Goal: Find specific page/section: Find specific page/section

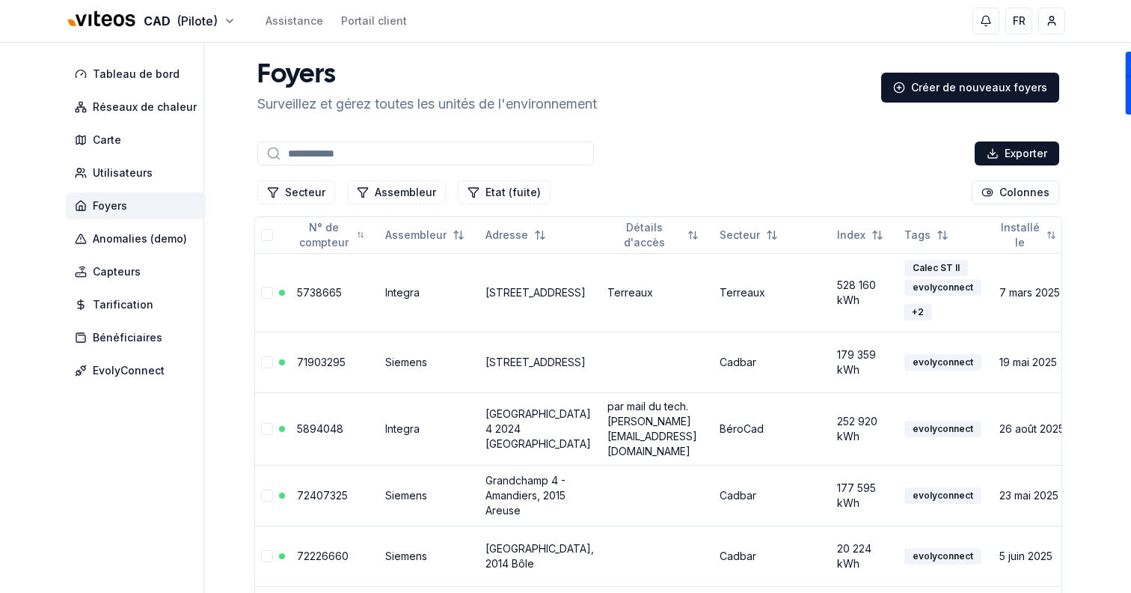
type input "******"
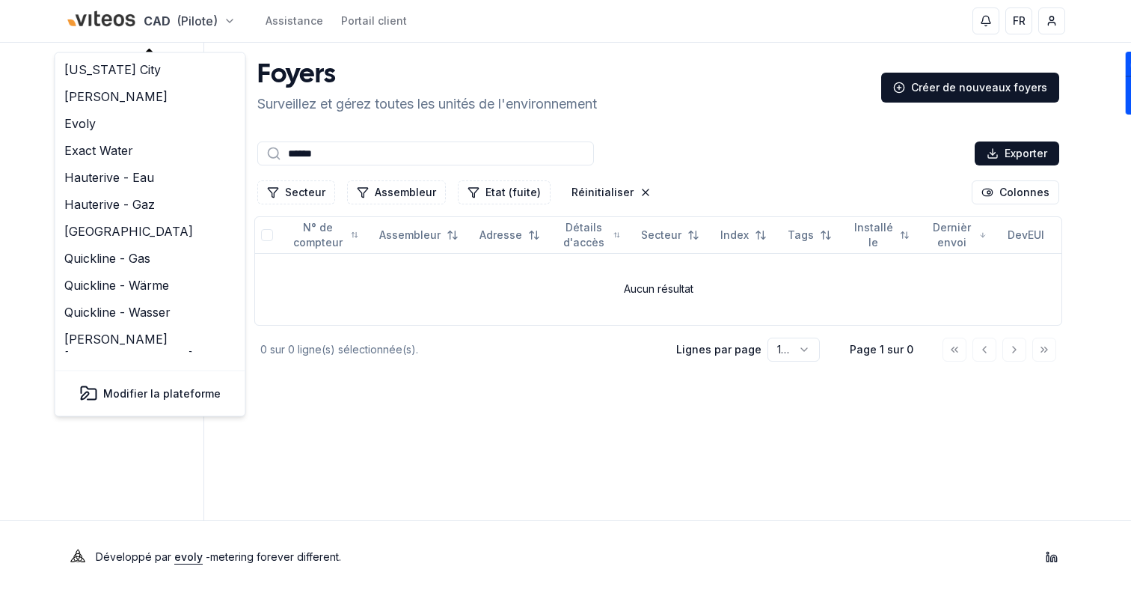
click at [163, 19] on html "CAD (Pilote) Assistance Portail client FR Sami Tableau de bord Réseaux de chale…" at bounding box center [565, 296] width 1131 height 593
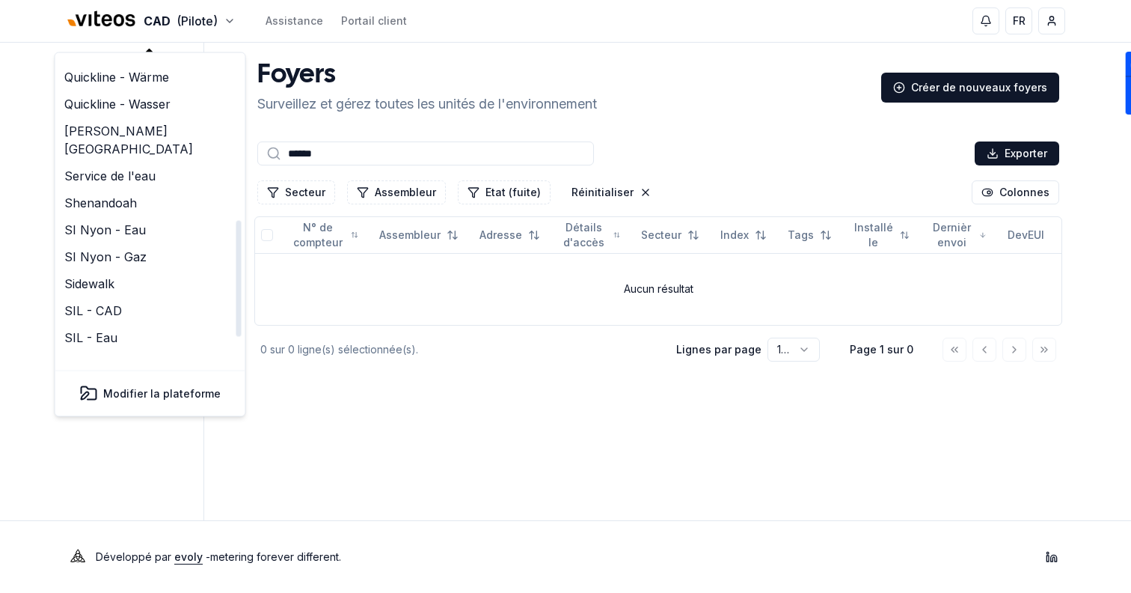
scroll to position [458, 0]
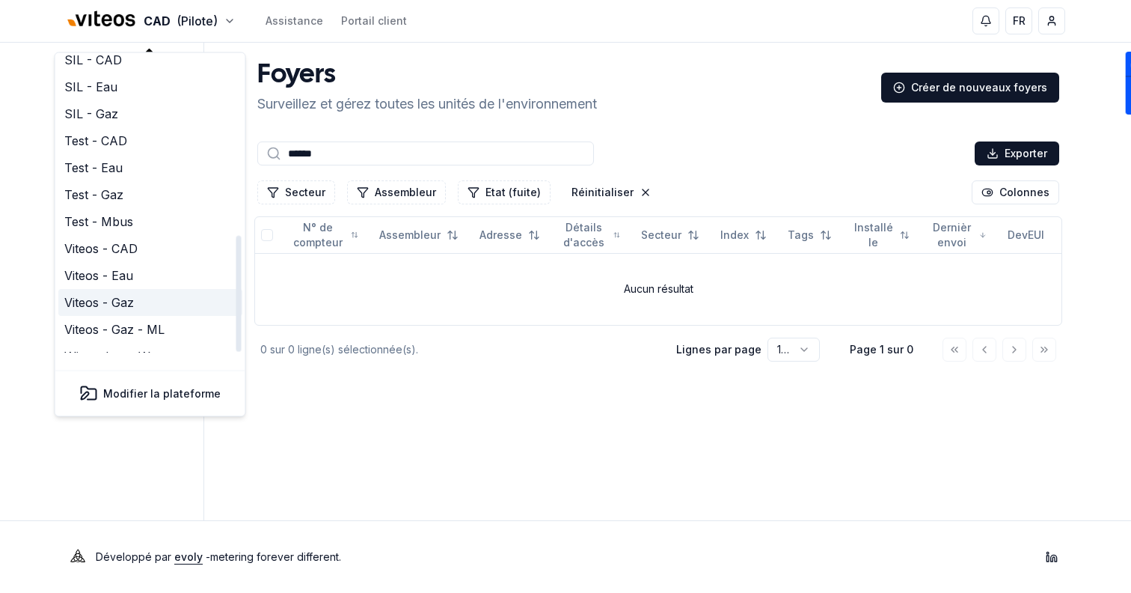
click at [162, 290] on link "Viteos - Gaz" at bounding box center [150, 303] width 184 height 27
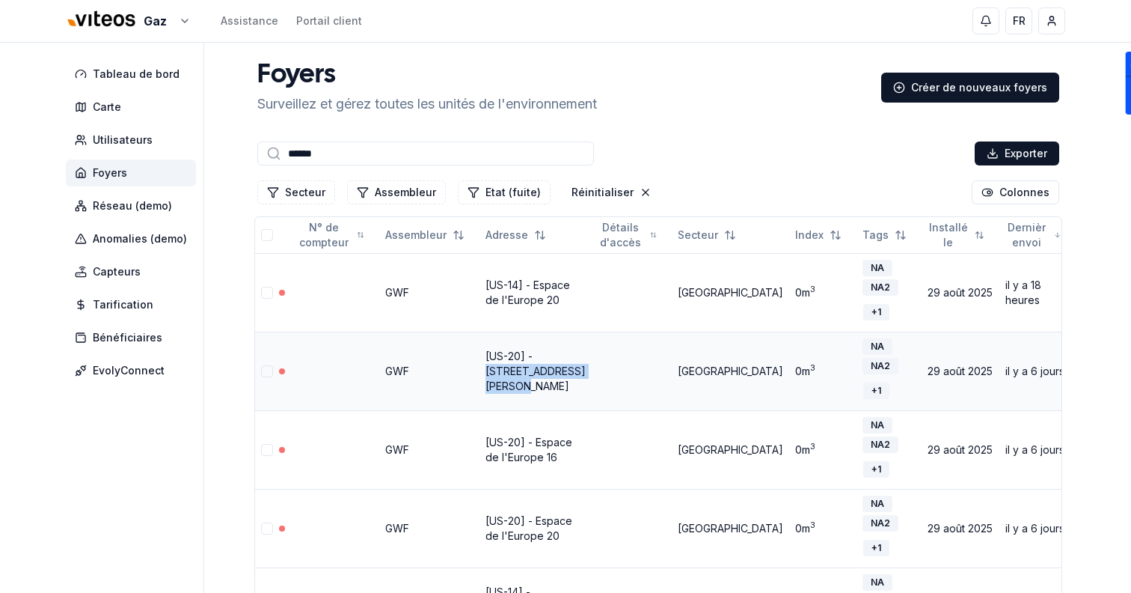
drag, startPoint x: 552, startPoint y: 387, endPoint x: 478, endPoint y: 374, distance: 75.1
click at [480, 374] on td "[US-20] - [STREET_ADDRESS][PERSON_NAME]" at bounding box center [536, 370] width 112 height 79
copy link "[STREET_ADDRESS][PERSON_NAME]"
click at [335, 149] on input "******" at bounding box center [425, 153] width 337 height 24
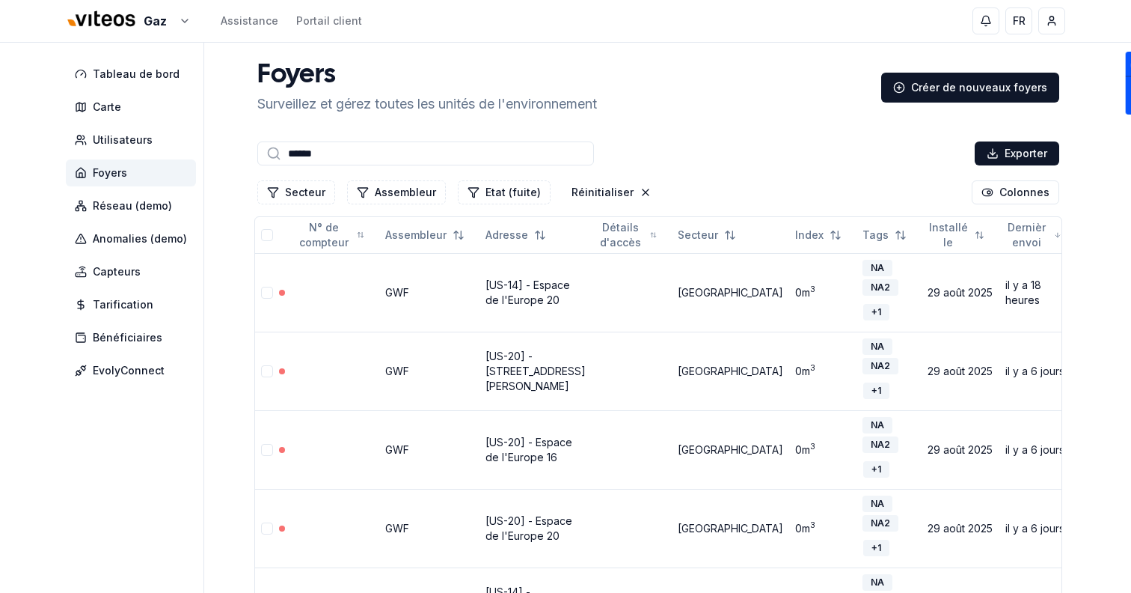
click at [335, 149] on input "******" at bounding box center [425, 153] width 337 height 24
paste input "**********"
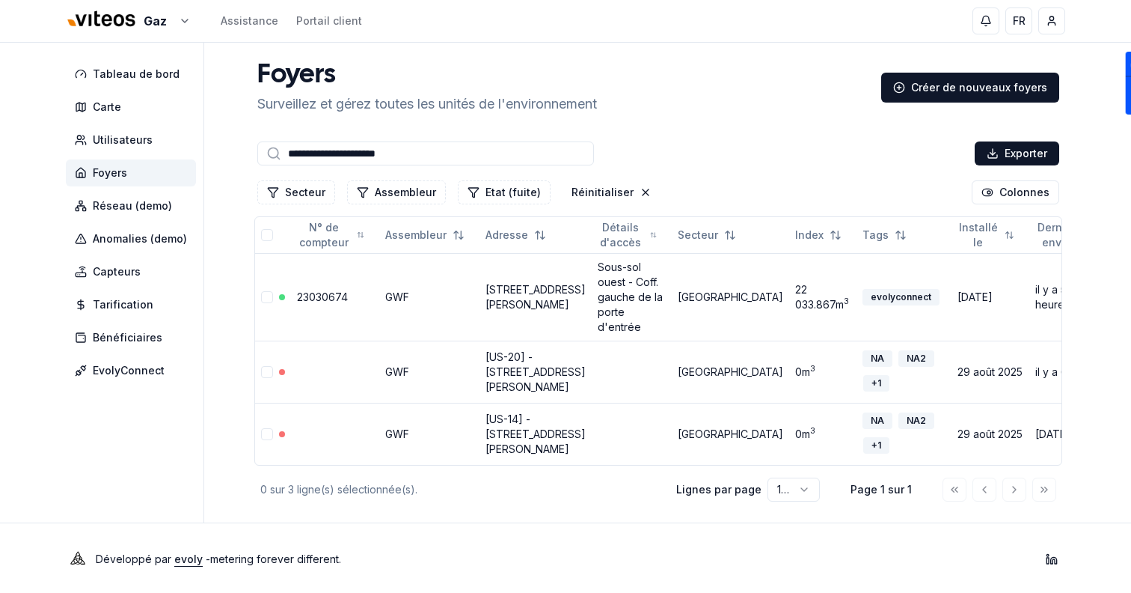
type input "**********"
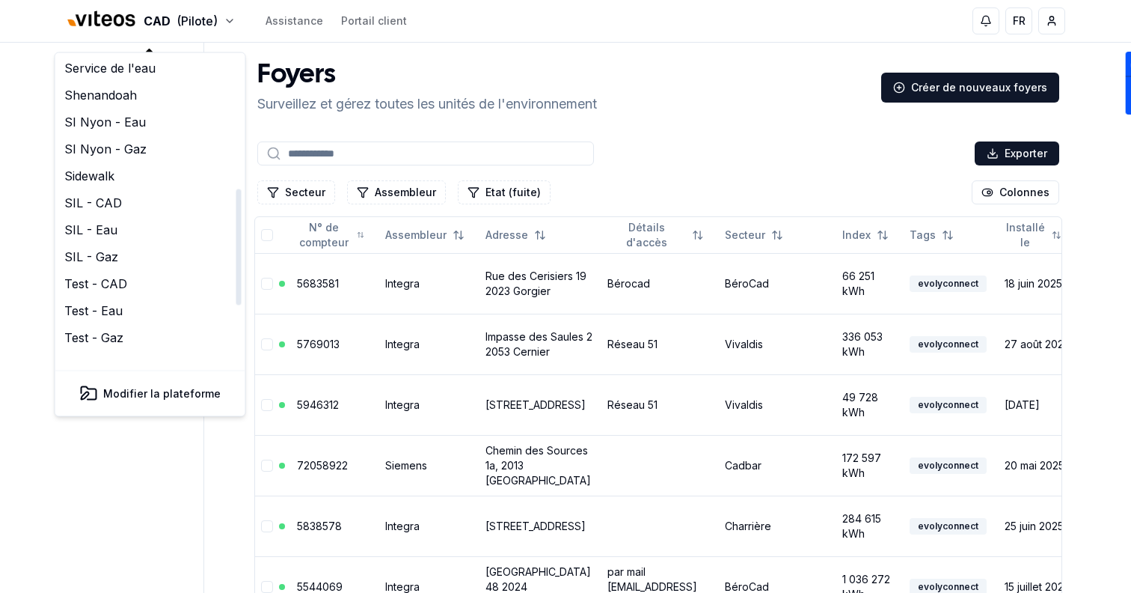
scroll to position [451, 0]
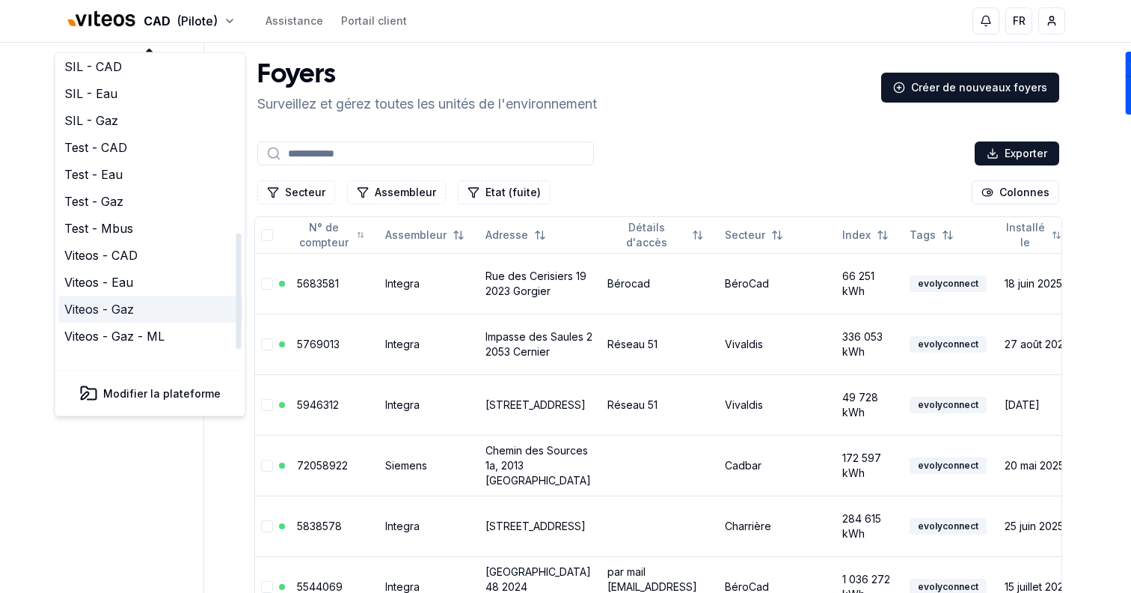
click at [153, 296] on link "Viteos - Gaz" at bounding box center [150, 309] width 184 height 27
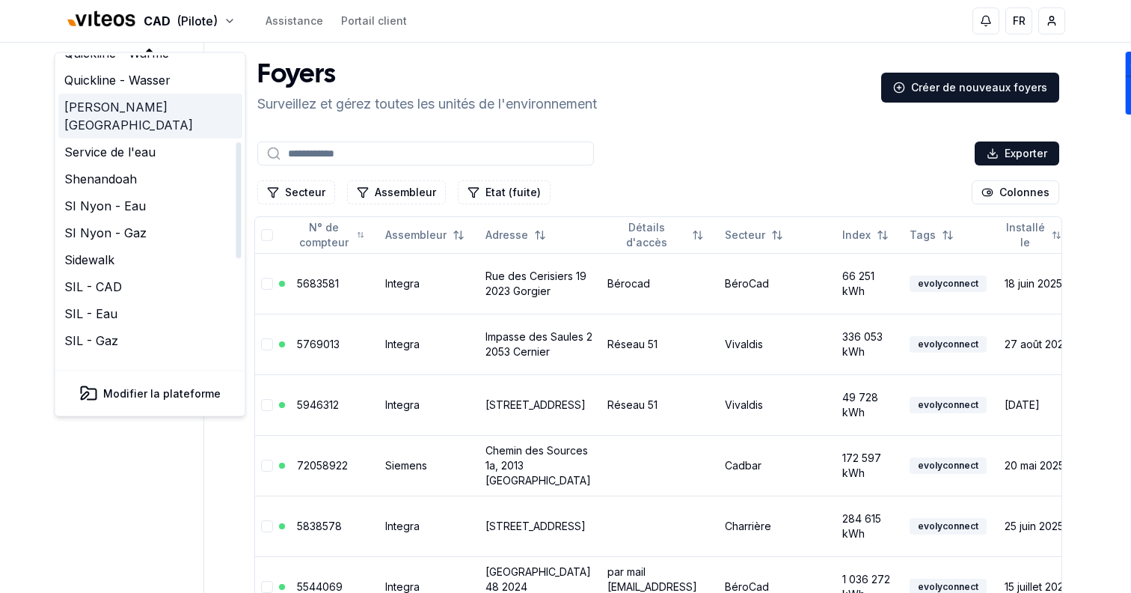
scroll to position [238, 0]
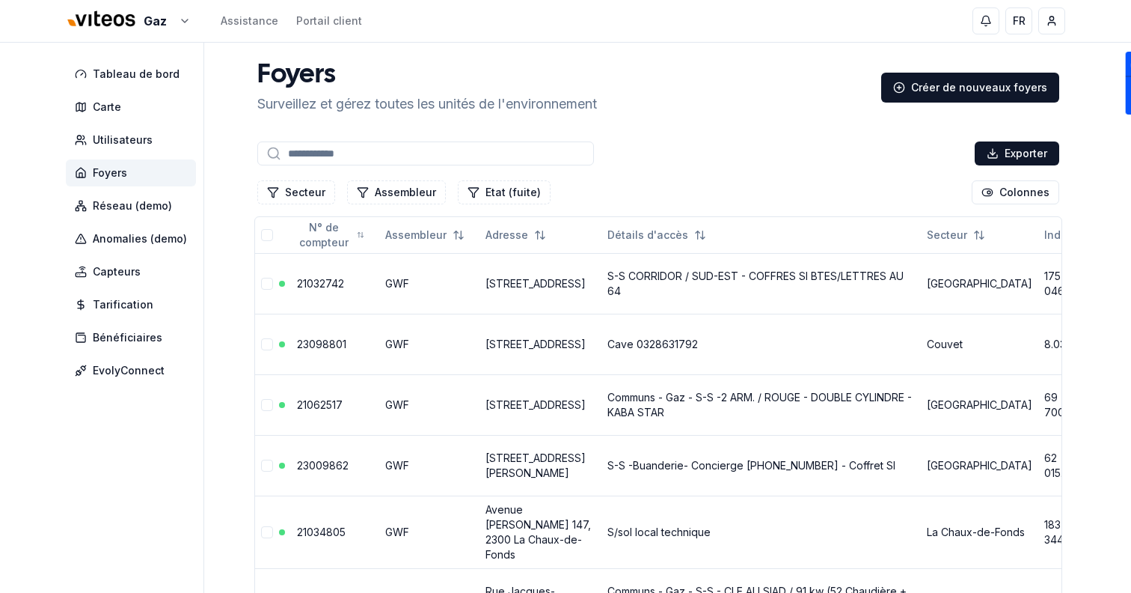
click at [331, 160] on input at bounding box center [425, 153] width 337 height 24
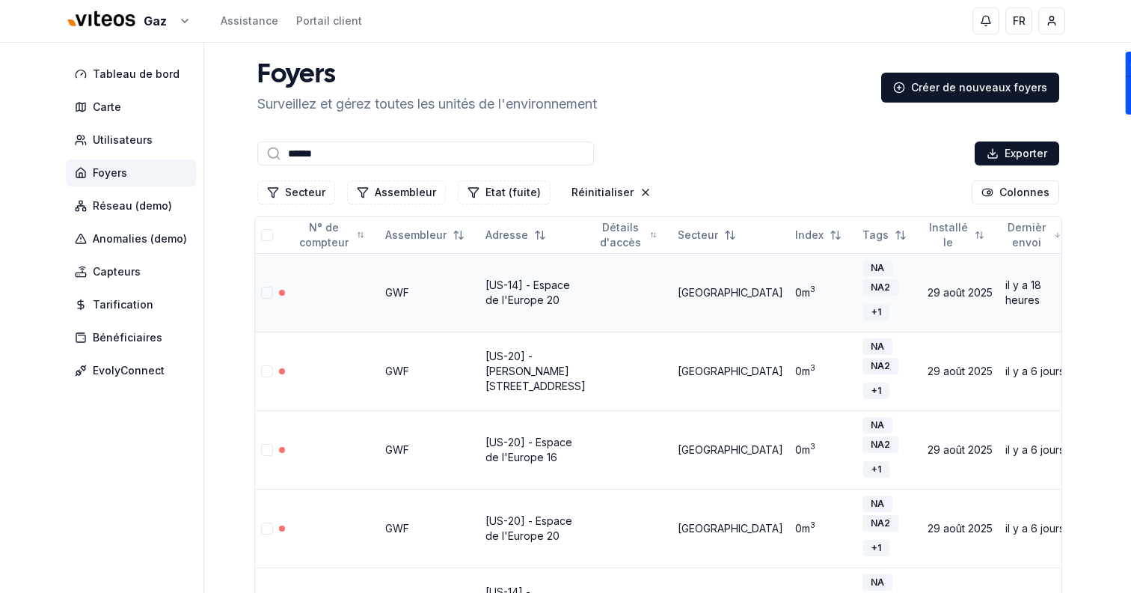
scroll to position [261, 0]
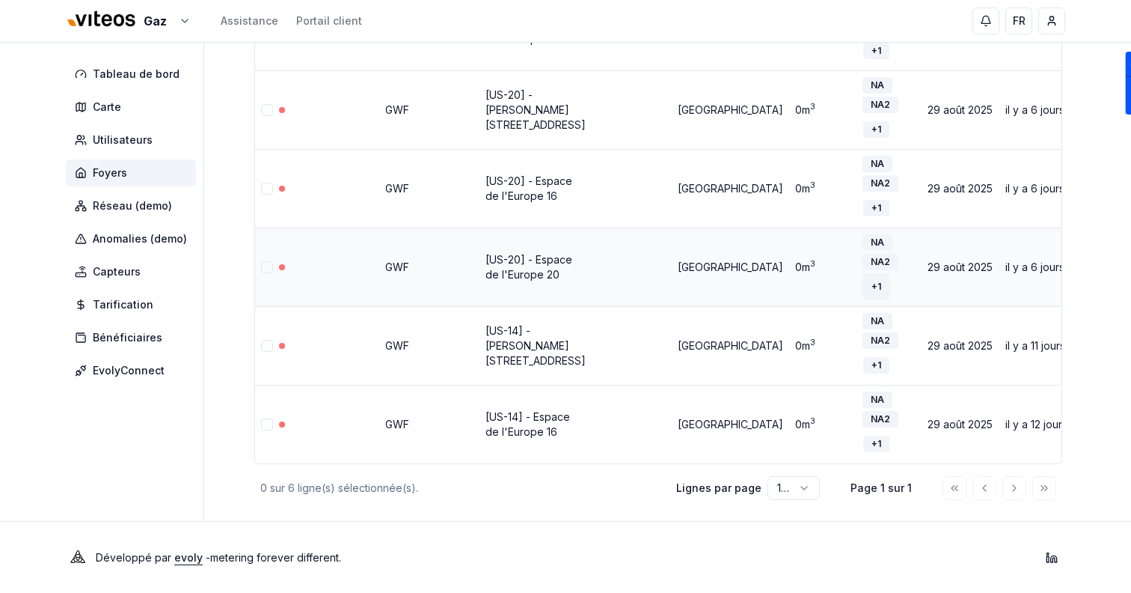
type input "******"
click at [863, 285] on div "+ 1" at bounding box center [876, 286] width 26 height 16
click at [863, 206] on div "+ 1" at bounding box center [876, 208] width 26 height 16
click at [1094, 199] on div "Gaz Assistance Portail client FR Sami Tableau de bord Carte Utilisateurs Foyers…" at bounding box center [565, 166] width 1131 height 854
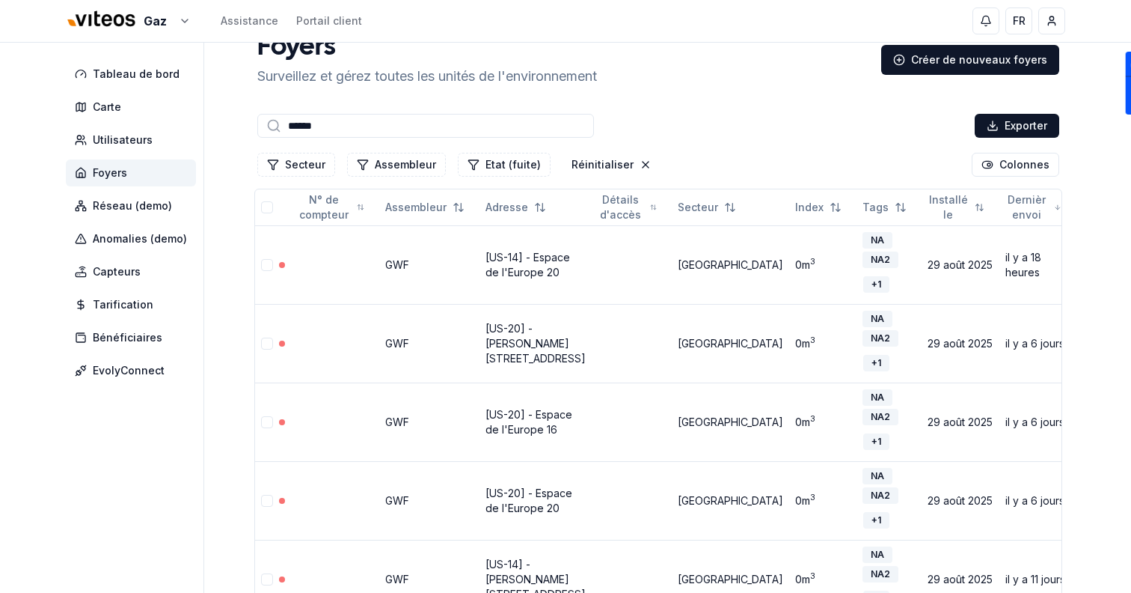
scroll to position [0, 0]
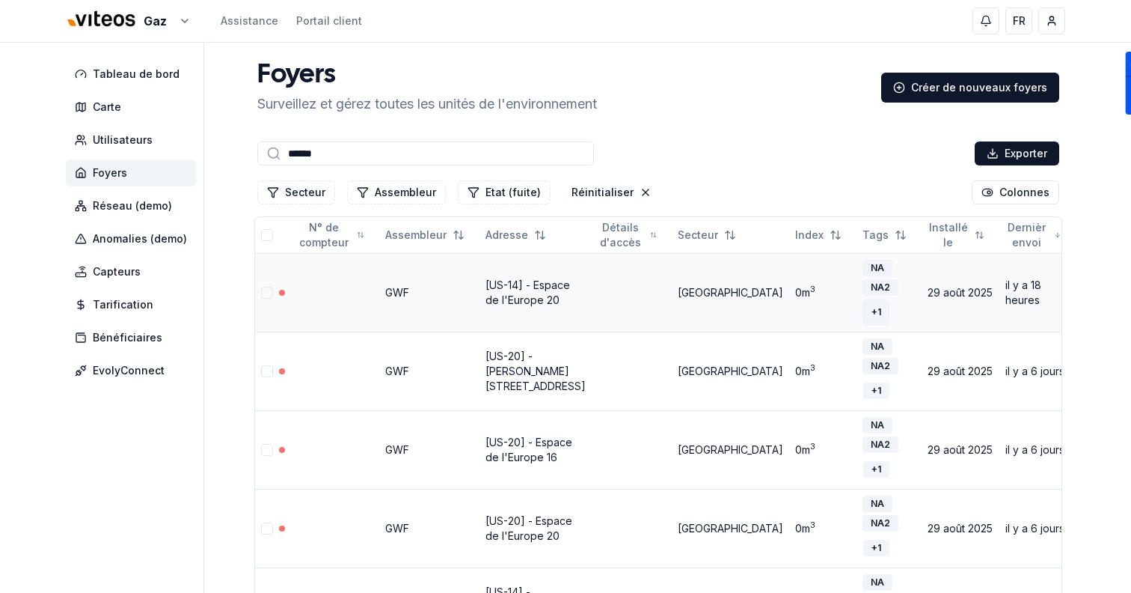
click at [863, 310] on div "+ 1" at bounding box center [876, 312] width 26 height 16
click at [639, 113] on div "Foyers Surveillez et gérez toutes les unités de l'environnement Créer de nouvea…" at bounding box center [658, 88] width 814 height 54
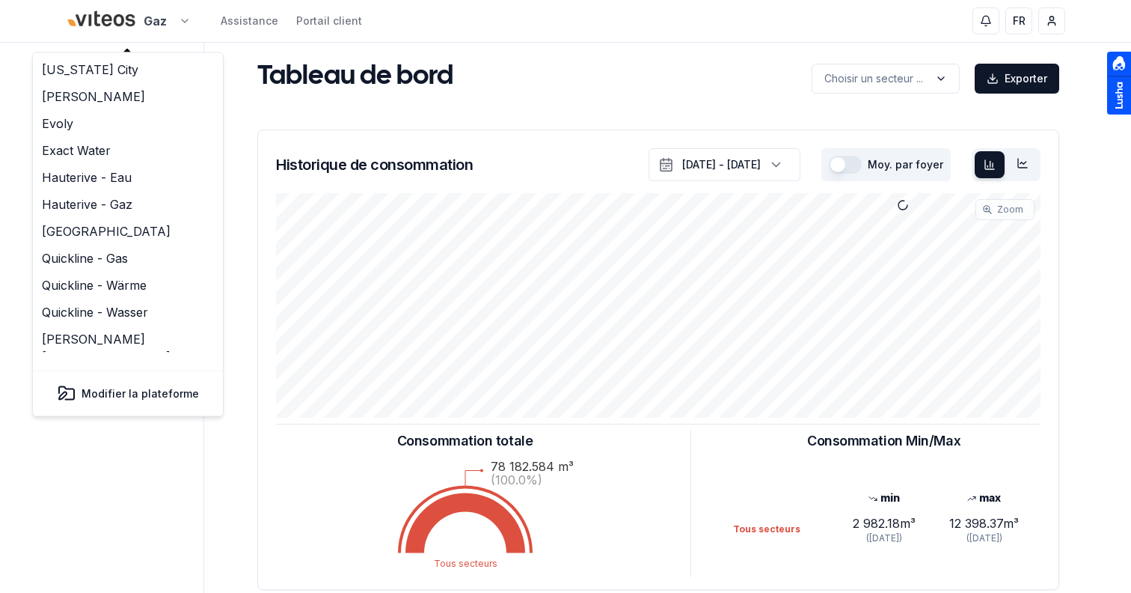
click at [109, 35] on html "Gaz Assistance Portail client FR Sami Tableau de bord Carte Utilisateurs Foyers…" at bounding box center [565, 463] width 1131 height 927
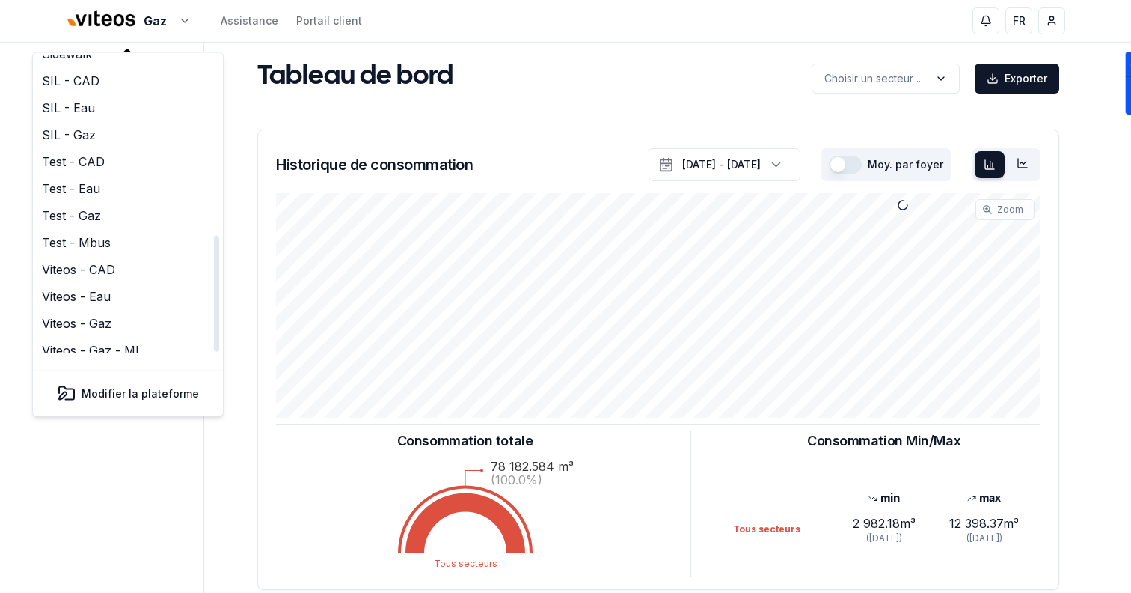
scroll to position [458, 0]
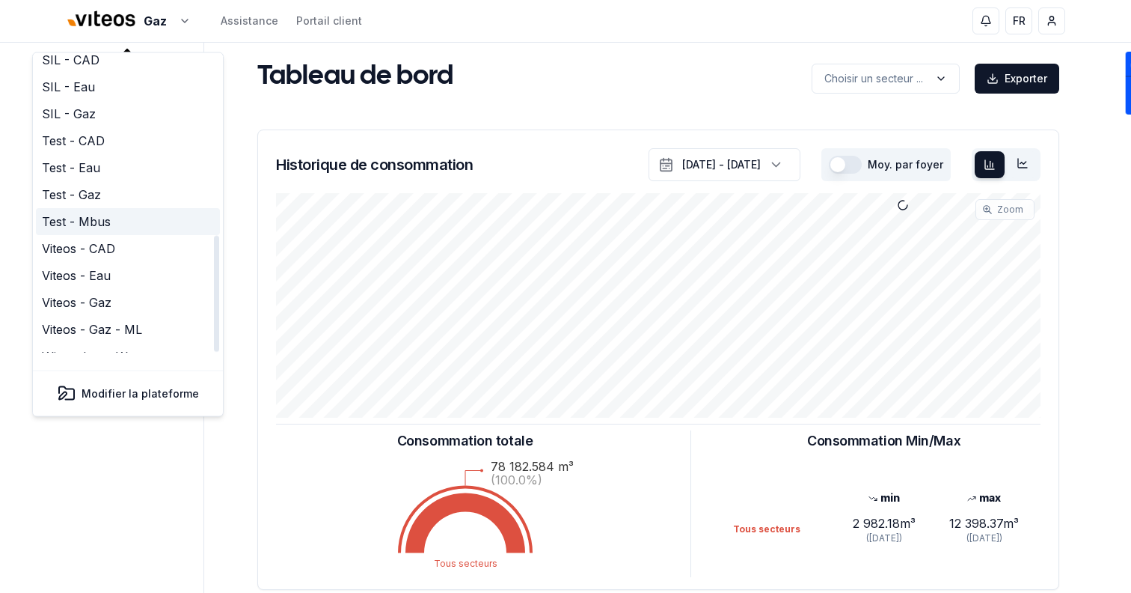
click at [100, 209] on link "Test - Mbus" at bounding box center [128, 222] width 184 height 27
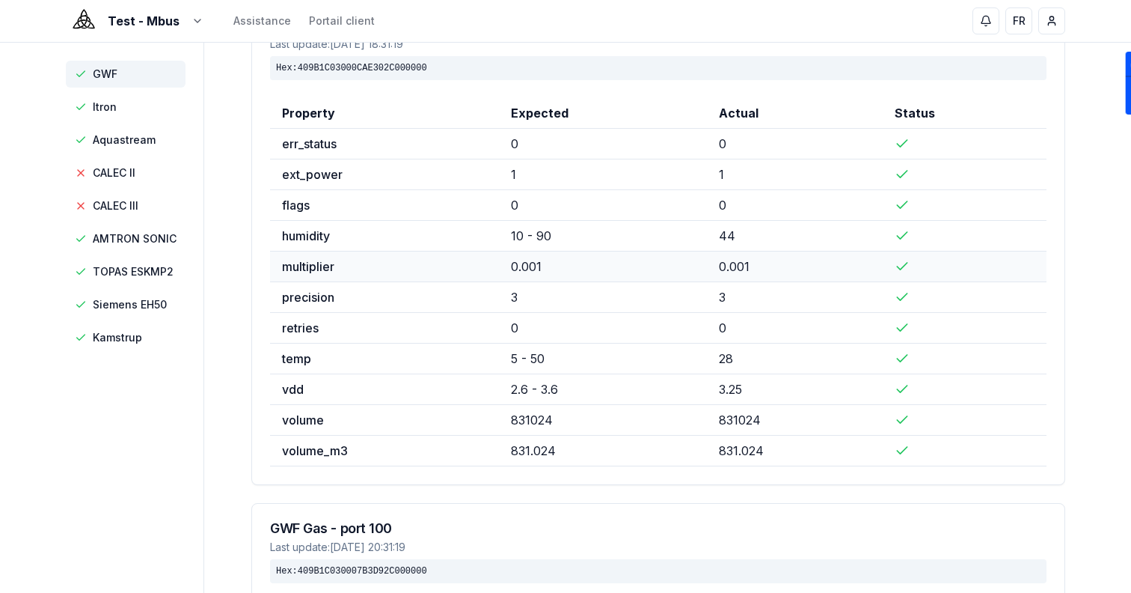
scroll to position [36, 0]
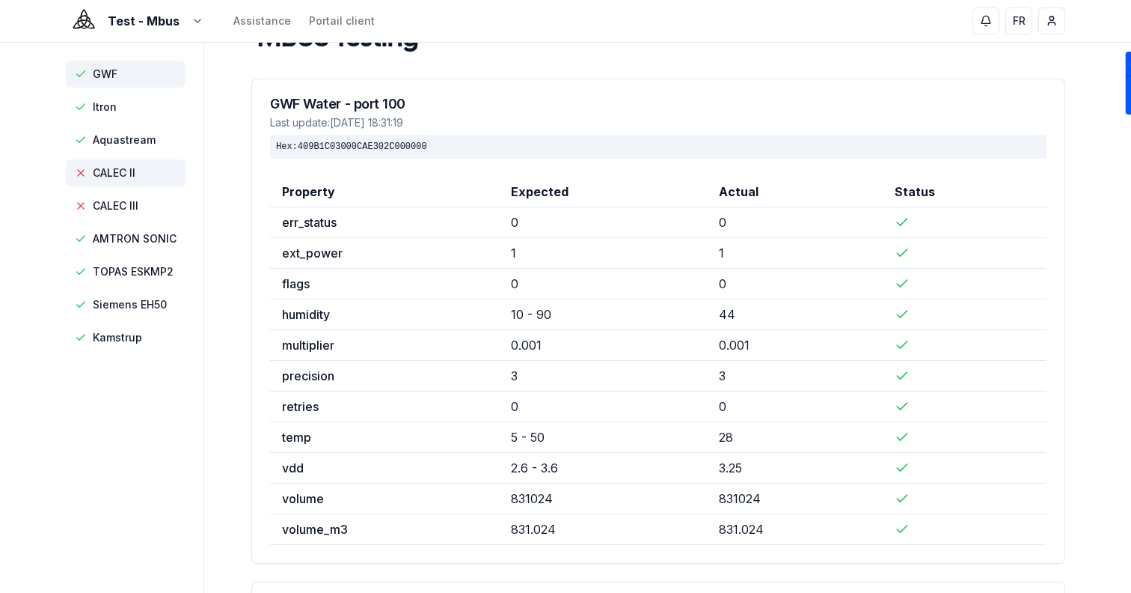
click at [138, 175] on span "CALEC II" at bounding box center [126, 172] width 120 height 27
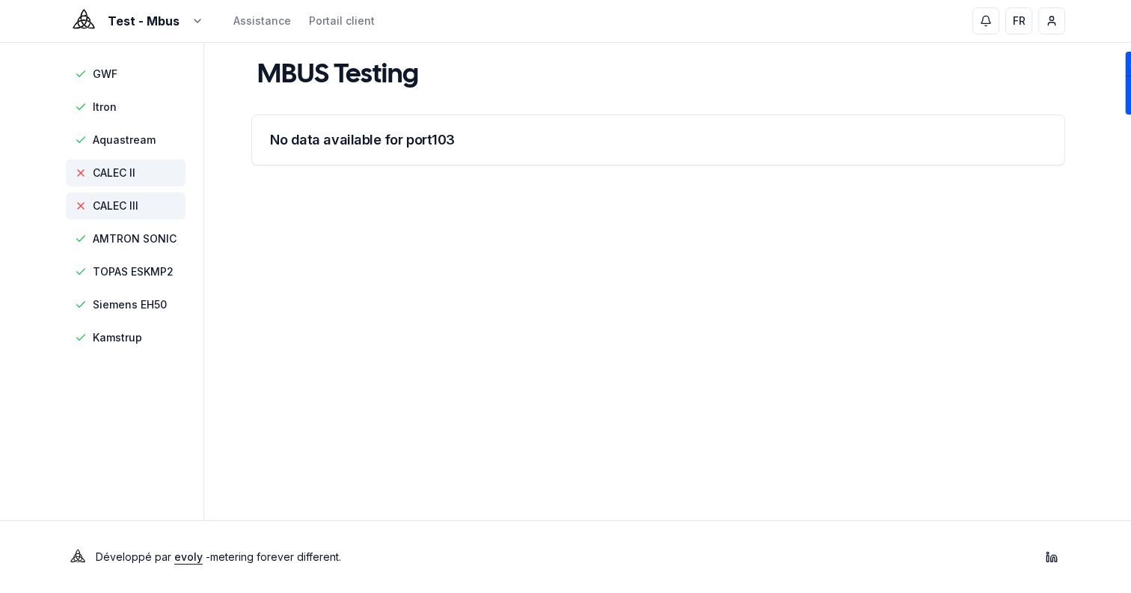
click at [141, 201] on span "CALEC III" at bounding box center [126, 205] width 120 height 27
click at [135, 169] on span "CALEC II" at bounding box center [114, 172] width 43 height 15
click at [139, 195] on span "CALEC III" at bounding box center [126, 205] width 120 height 27
click at [151, 225] on span "AMTRON SONIC" at bounding box center [126, 238] width 120 height 27
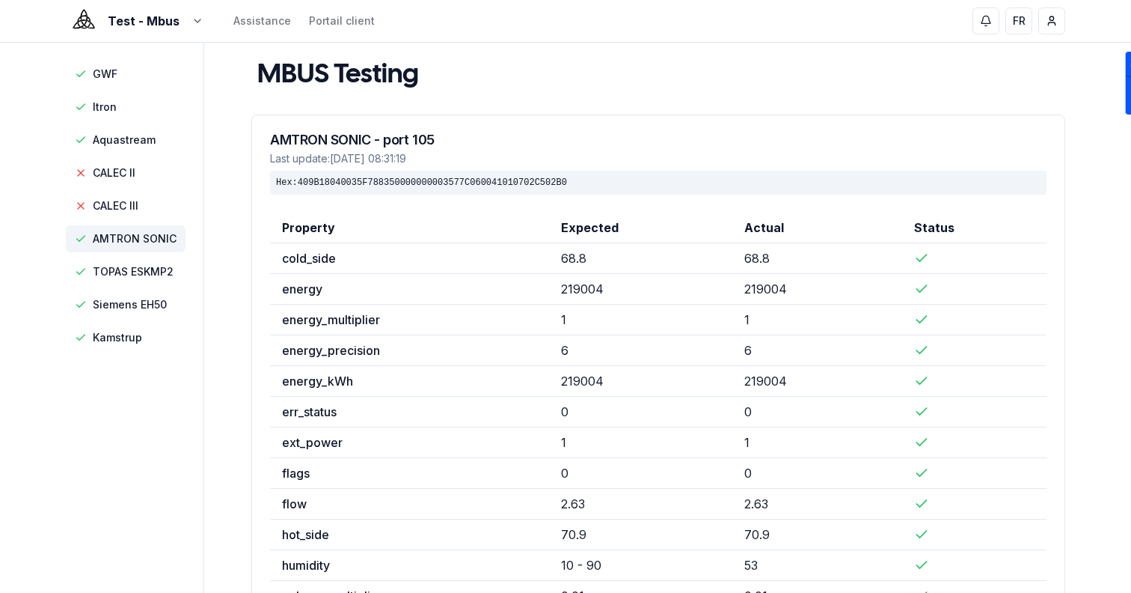
click at [164, 286] on nav "GWF Itron Aquastream CALEC II CALEC III AMTRON SONIC TOPAS ESKMP2 Siemens EH50 …" at bounding box center [129, 206] width 126 height 290
click at [148, 278] on span "TOPAS ESKMP2" at bounding box center [133, 271] width 81 height 15
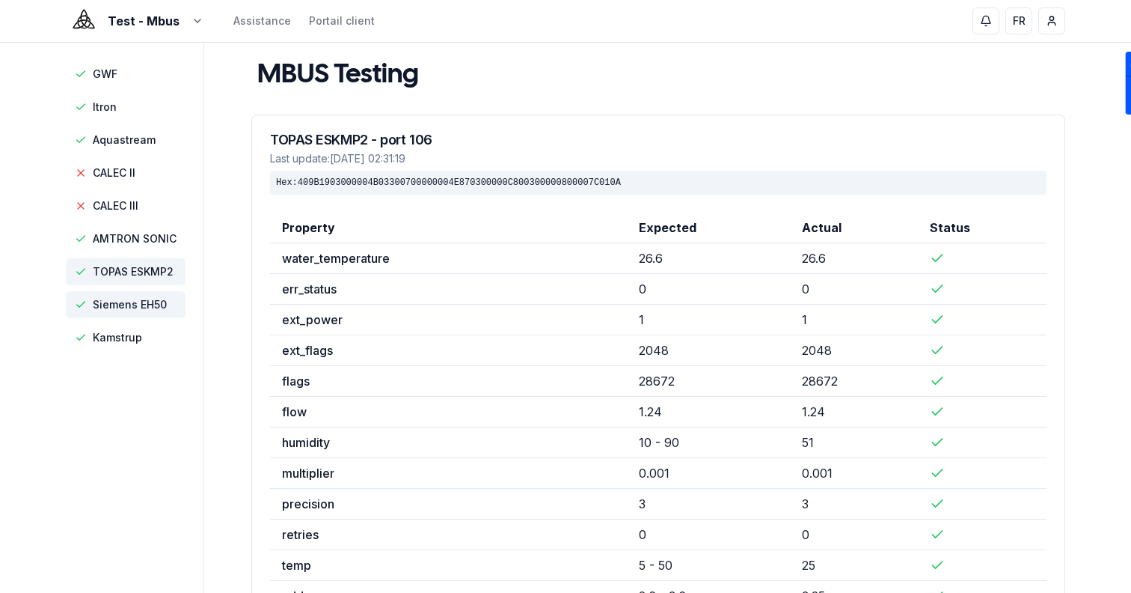
click at [153, 306] on span "Siemens EH50" at bounding box center [130, 304] width 74 height 15
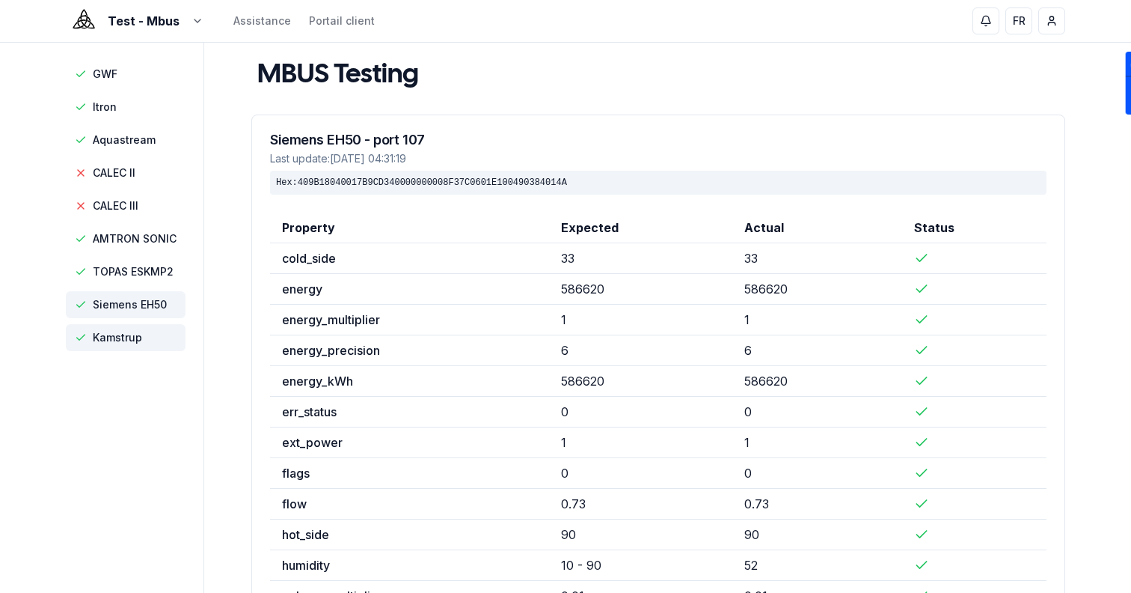
click at [155, 330] on span "Kamstrup" at bounding box center [126, 337] width 120 height 27
click at [146, 296] on span "Siemens EH50" at bounding box center [126, 304] width 120 height 27
click at [147, 268] on span "TOPAS ESKMP2" at bounding box center [133, 271] width 81 height 15
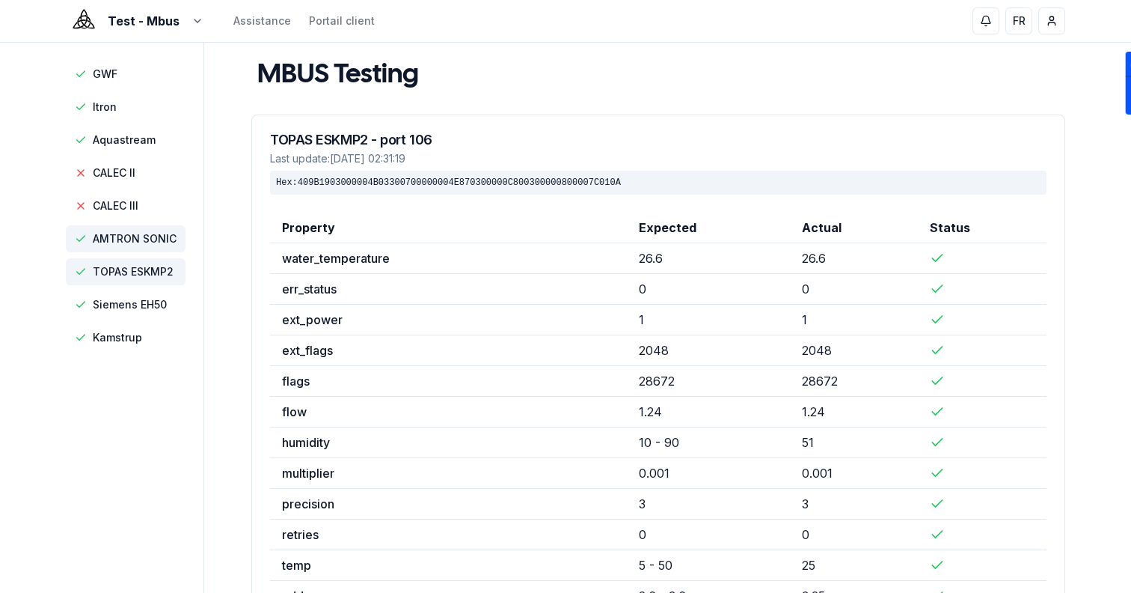
click at [144, 245] on span "AMTRON SONIC" at bounding box center [135, 238] width 84 height 15
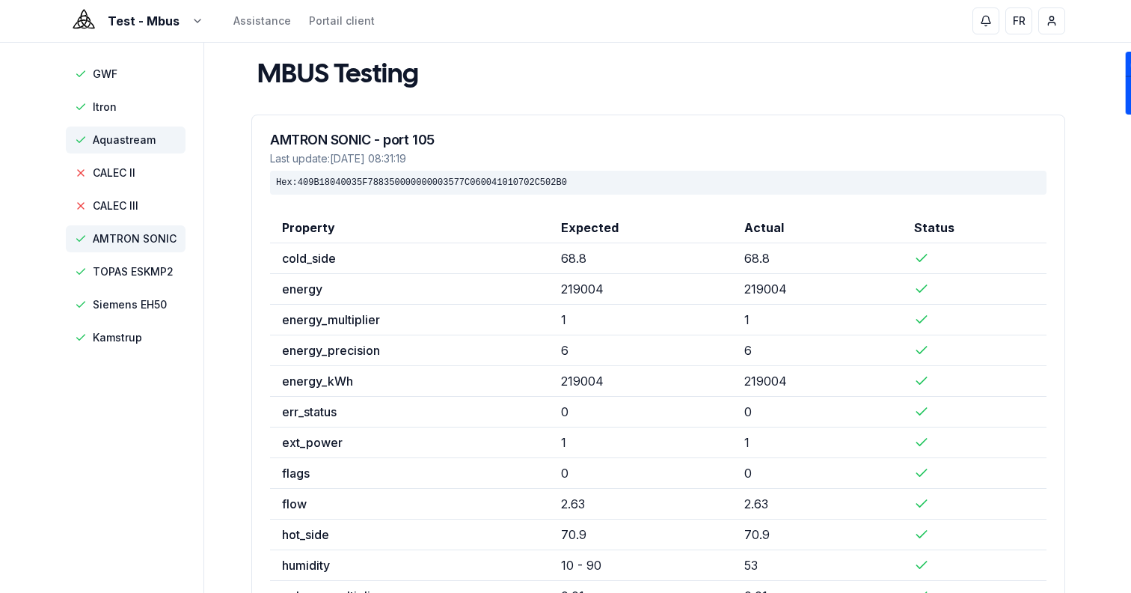
click at [139, 132] on span "Aquastream" at bounding box center [124, 139] width 63 height 15
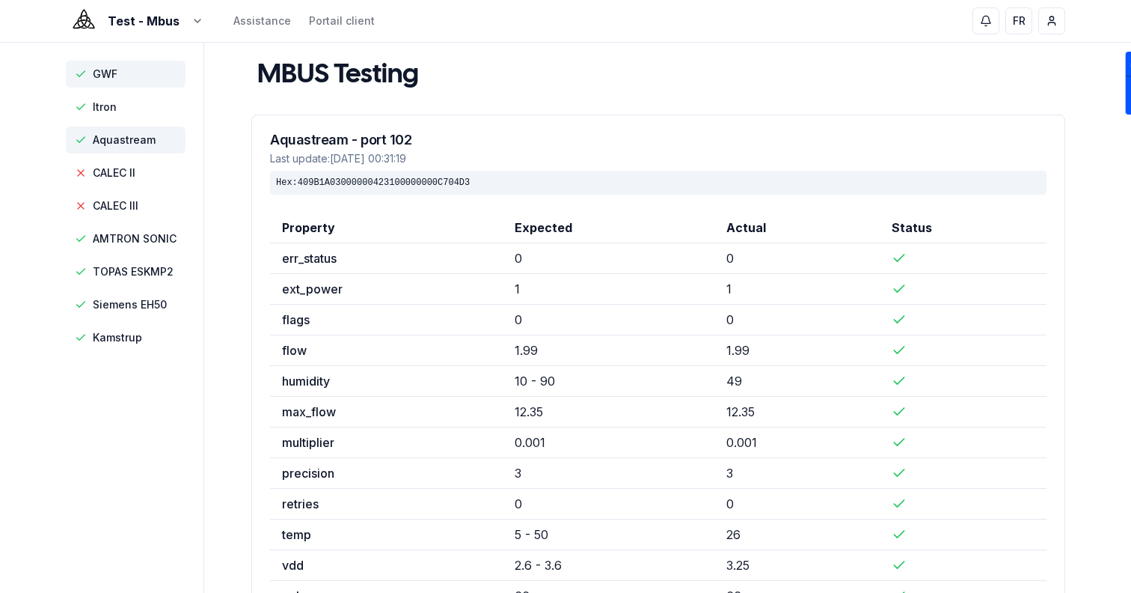
click at [118, 87] on span "GWF" at bounding box center [126, 74] width 120 height 27
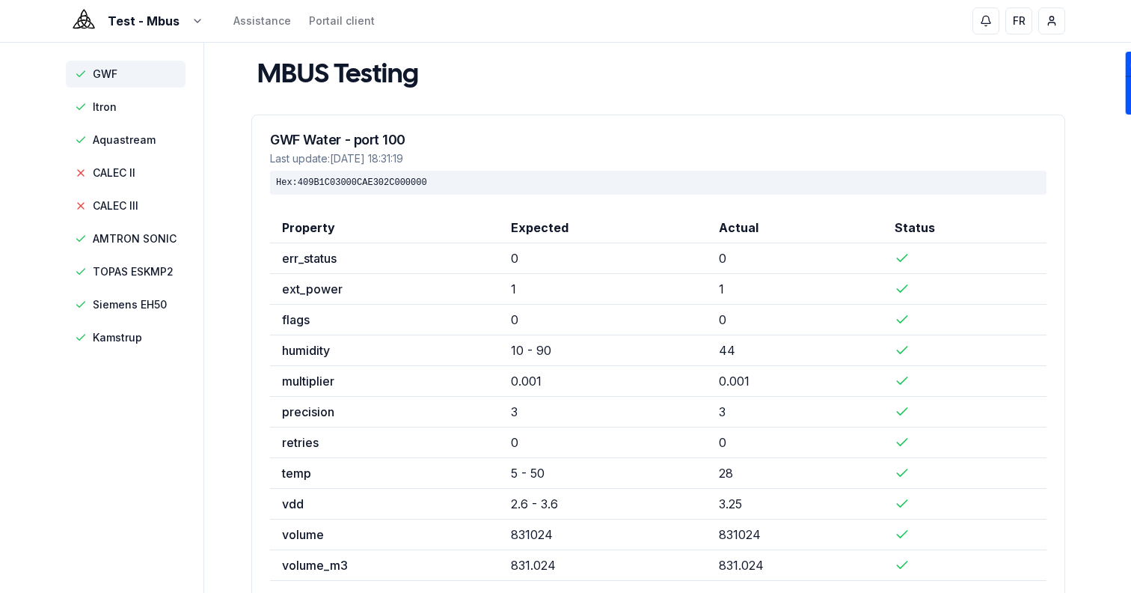
click at [119, 70] on span "GWF" at bounding box center [126, 74] width 120 height 27
click at [127, 98] on span "Itron" at bounding box center [126, 107] width 120 height 27
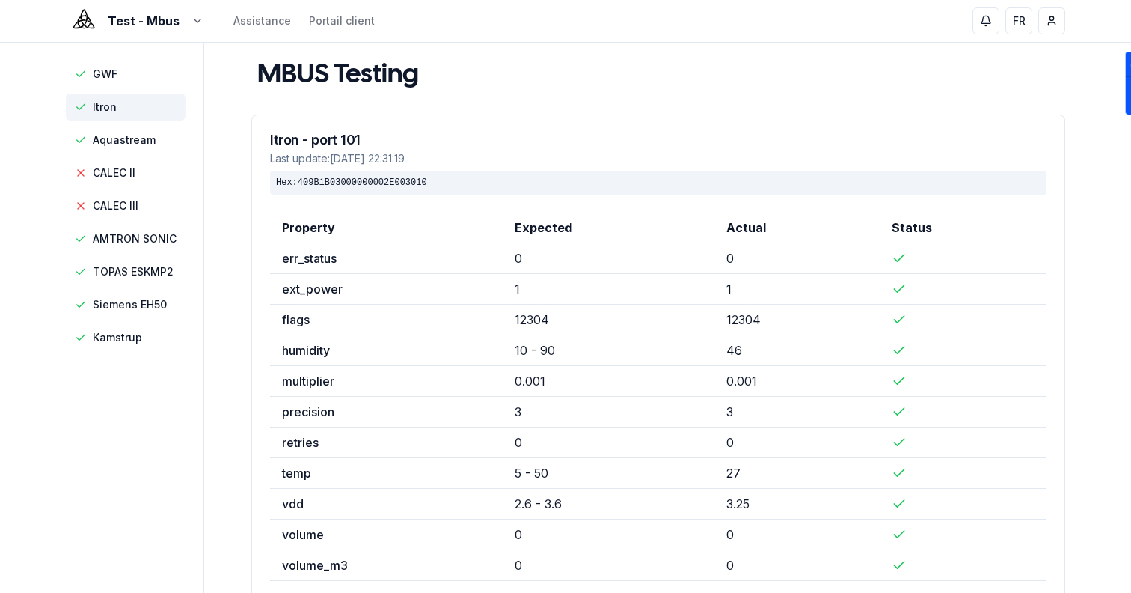
click at [130, 110] on span "Itron" at bounding box center [126, 107] width 120 height 27
click at [132, 117] on span "Itron" at bounding box center [126, 107] width 120 height 27
click at [136, 132] on span "Aquastream" at bounding box center [126, 139] width 120 height 27
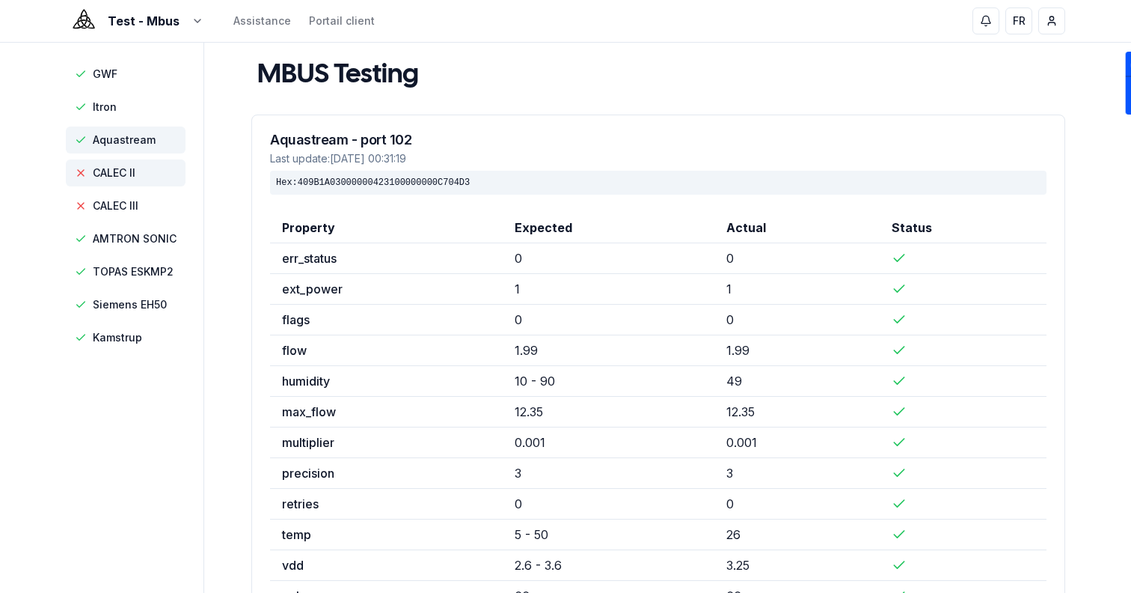
click at [142, 164] on span "CALEC II" at bounding box center [126, 172] width 120 height 27
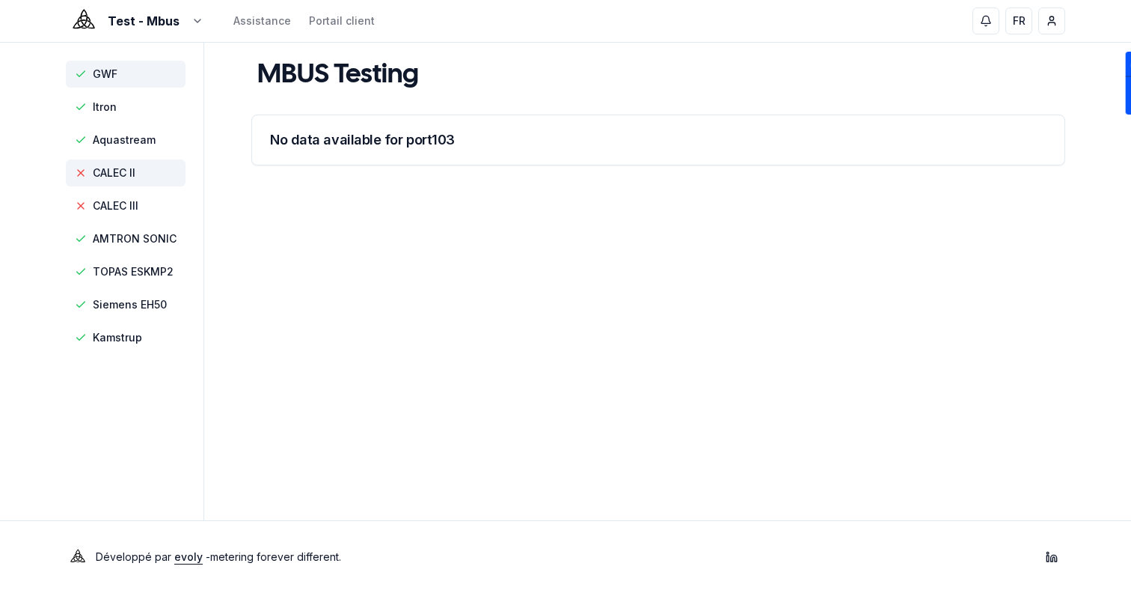
click at [124, 65] on span "GWF" at bounding box center [126, 74] width 120 height 27
